Goal: Navigation & Orientation: Find specific page/section

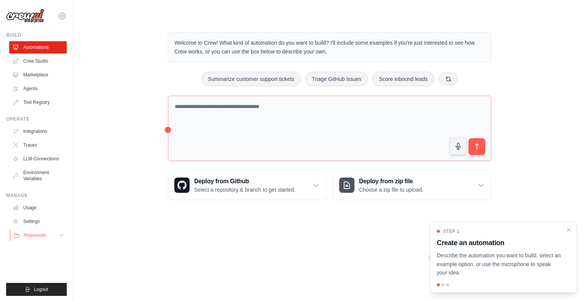
click at [38, 235] on span "Resources" at bounding box center [35, 235] width 22 height 6
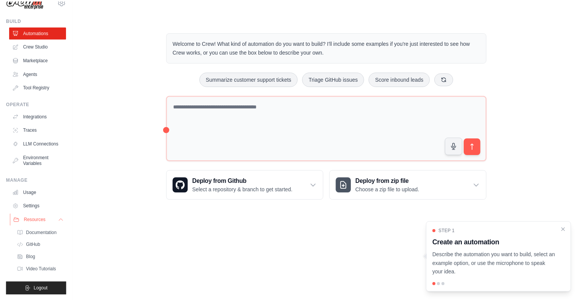
scroll to position [27, 0]
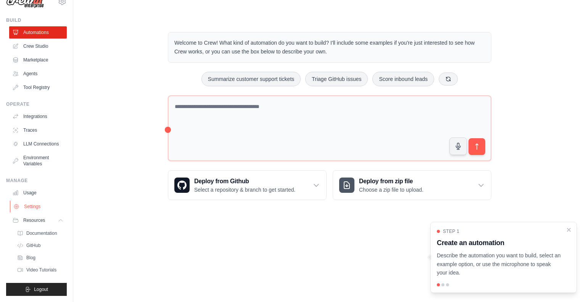
click at [29, 201] on link "Settings" at bounding box center [39, 206] width 58 height 12
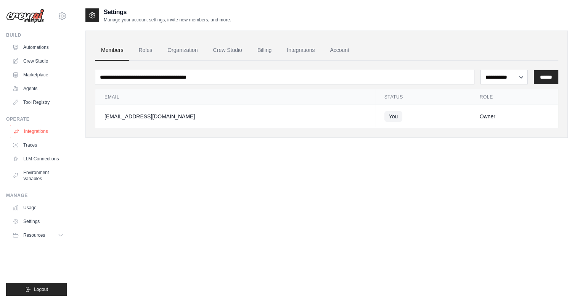
click at [42, 128] on link "Integrations" at bounding box center [39, 131] width 58 height 12
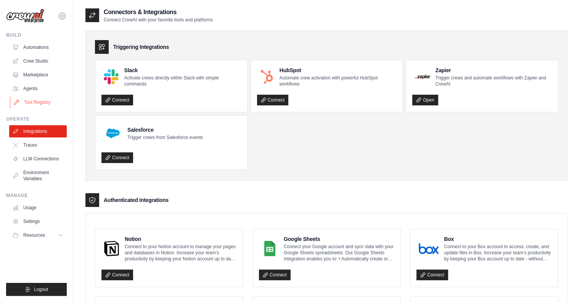
click at [37, 103] on link "Tool Registry" at bounding box center [39, 102] width 58 height 12
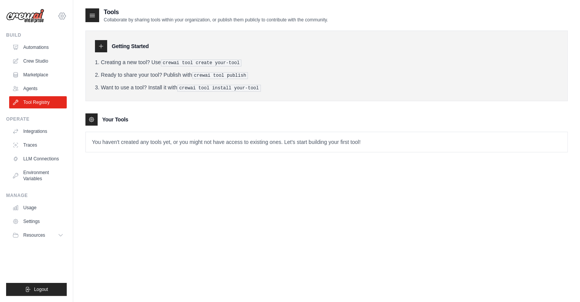
click at [61, 15] on icon at bounding box center [62, 16] width 2 height 2
click at [319, 166] on div "Tools Collaborate by sharing tools within your organization, or publish them pu…" at bounding box center [326, 159] width 482 height 302
